Goal: Check status: Check status

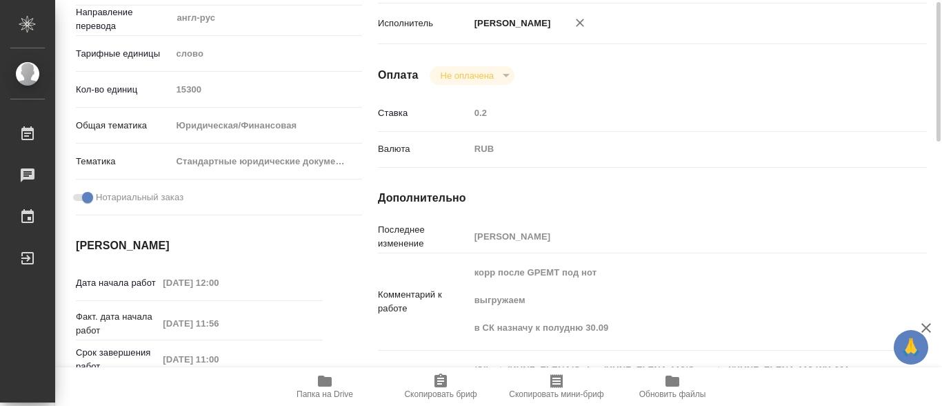
scroll to position [207, 0]
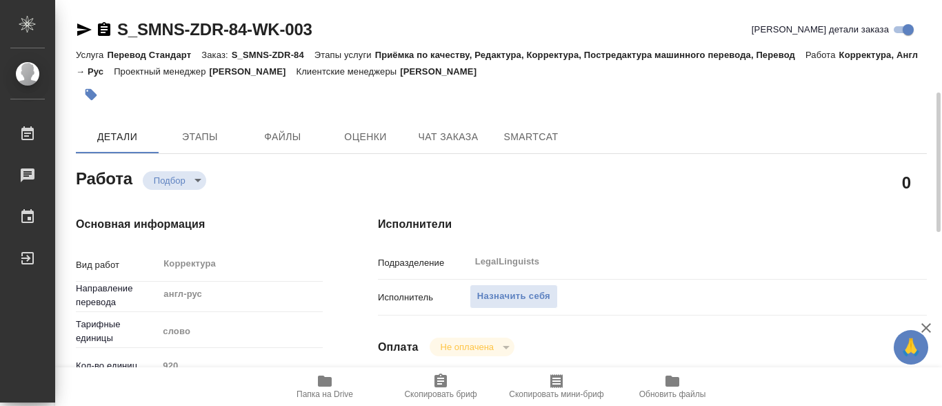
scroll to position [138, 0]
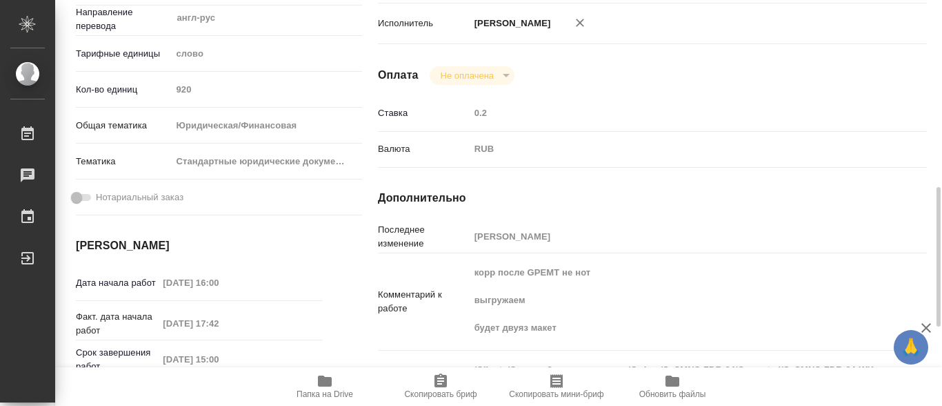
scroll to position [414, 0]
